Goal: Find specific page/section: Find specific page/section

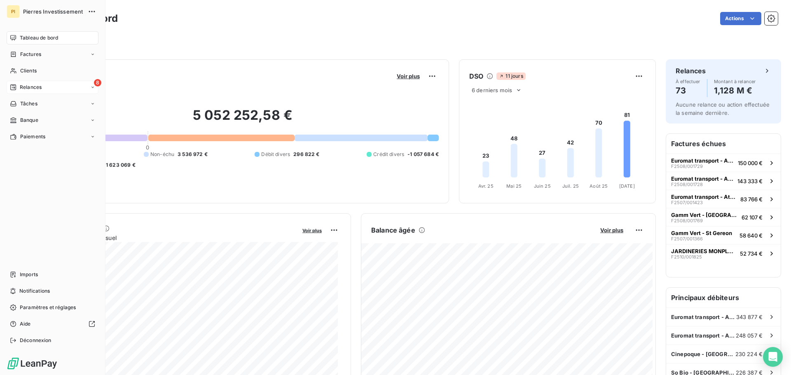
click at [31, 86] on span "Relances" at bounding box center [31, 87] width 22 height 7
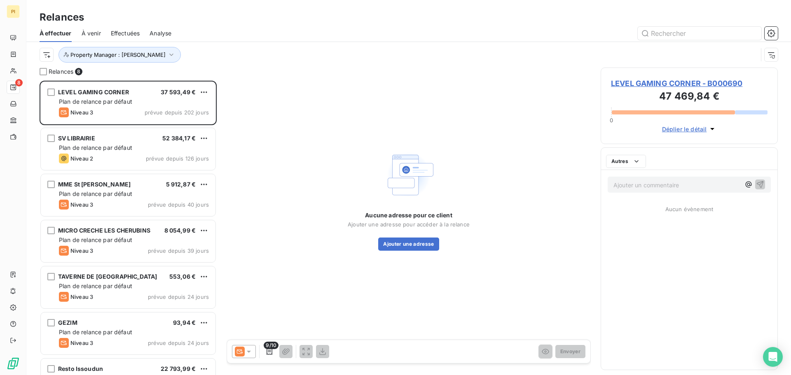
scroll to position [288, 171]
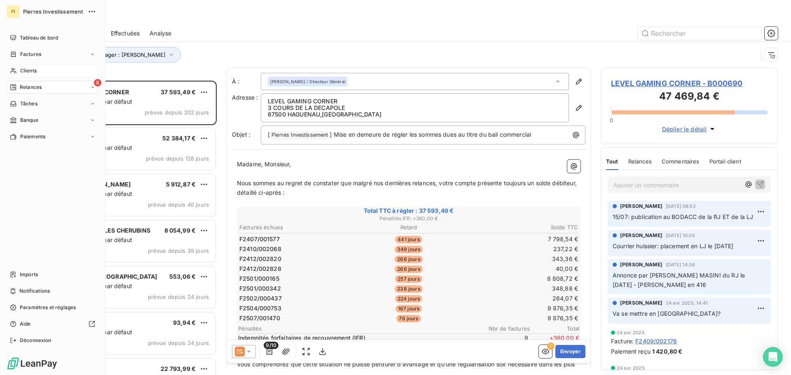
click at [24, 70] on span "Clients" at bounding box center [28, 70] width 16 height 7
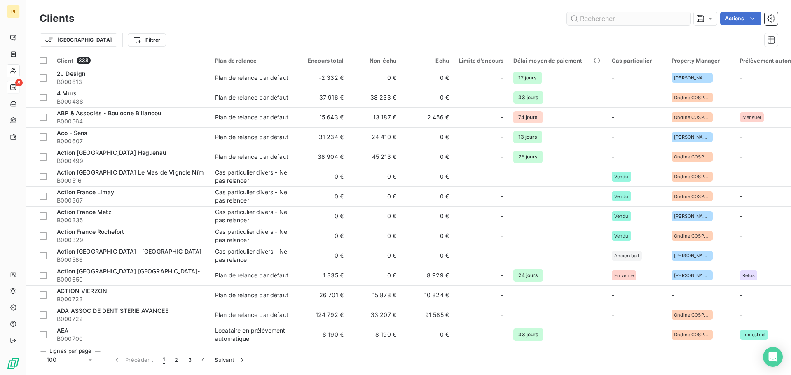
click at [659, 21] on input "text" at bounding box center [629, 18] width 124 height 13
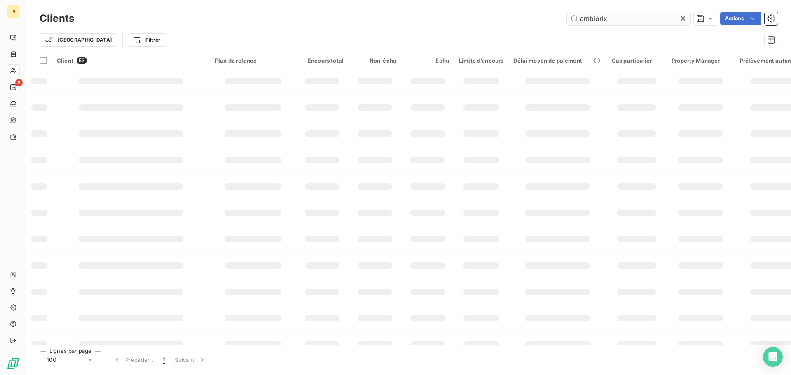
type input "ambiorix"
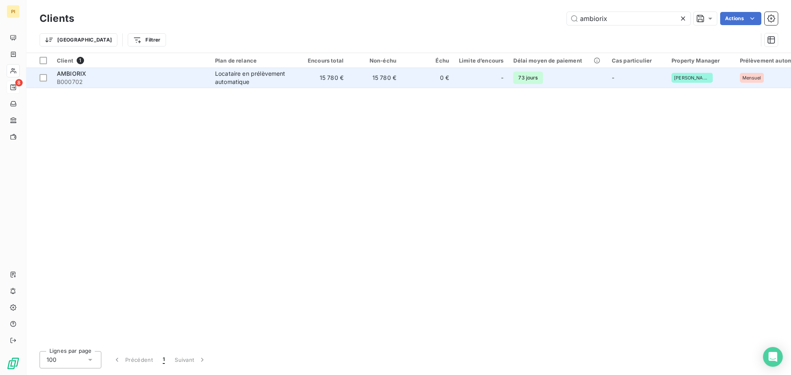
click at [172, 83] on span "B000702" at bounding box center [131, 82] width 148 height 8
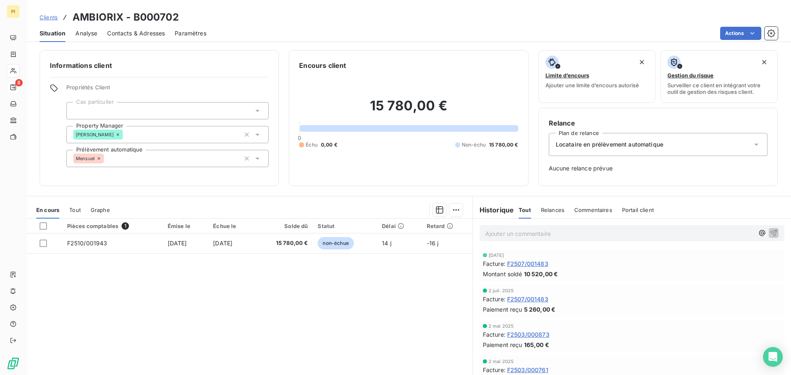
click at [149, 39] on div "Contacts & Adresses" at bounding box center [136, 33] width 58 height 17
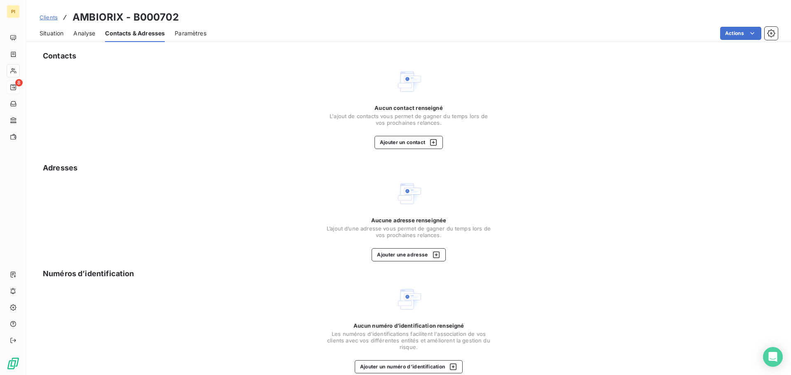
click at [90, 32] on span "Analyse" at bounding box center [84, 33] width 22 height 8
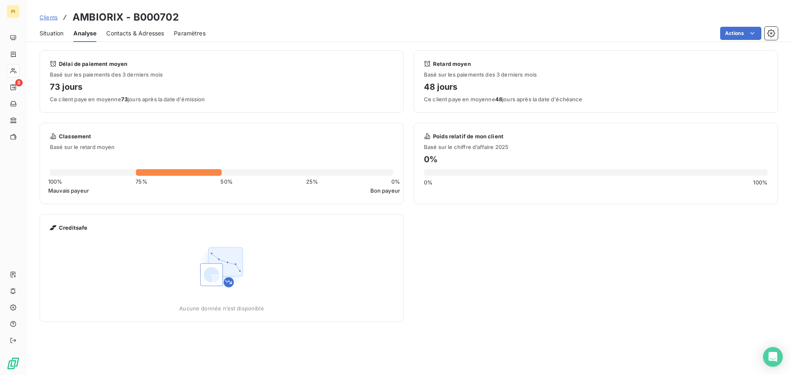
click at [65, 33] on div "Situation Analyse Contacts & Adresses Paramètres Actions" at bounding box center [408, 33] width 765 height 17
click at [58, 34] on span "Situation" at bounding box center [52, 33] width 24 height 8
